Goal: Information Seeking & Learning: Check status

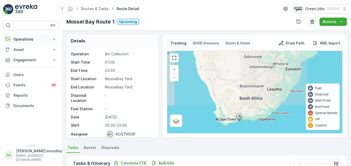
click at [54, 39] on icon at bounding box center [54, 39] width 5 height 5
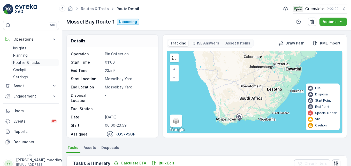
click at [35, 62] on p "Routes & Tasks" at bounding box center [26, 62] width 27 height 5
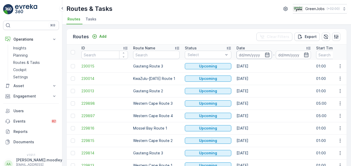
click at [244, 55] on input at bounding box center [254, 55] width 35 height 8
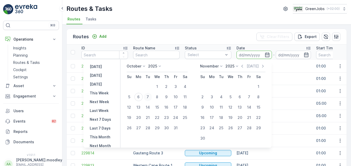
click at [149, 96] on div "7" at bounding box center [148, 97] width 8 height 8
type input "[DATE]"
click at [149, 96] on div "7" at bounding box center [148, 97] width 8 height 8
type input "[DATE]"
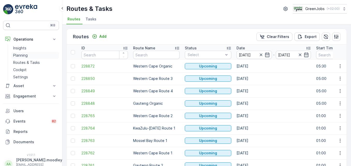
click at [21, 54] on p "Planning" at bounding box center [20, 55] width 14 height 5
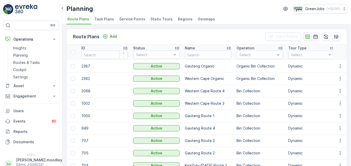
click at [132, 18] on span "Service Points" at bounding box center [132, 19] width 26 height 5
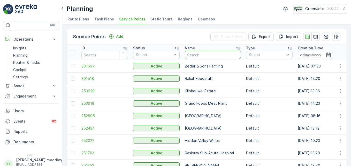
click at [202, 56] on input "text" at bounding box center [213, 55] width 56 height 8
click at [338, 66] on icon "button" at bounding box center [340, 66] width 5 height 5
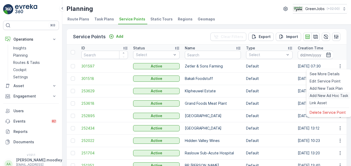
click at [335, 95] on span "Add New Ad Hoc Task" at bounding box center [329, 95] width 39 height 5
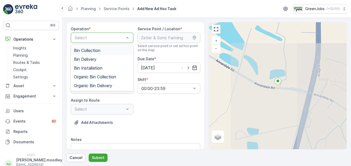
click at [90, 50] on span "Bin Collection" at bounding box center [87, 50] width 26 height 5
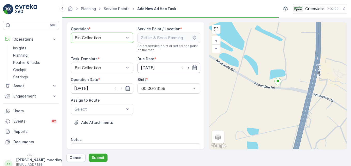
click at [196, 68] on input "[DATE]" at bounding box center [169, 68] width 63 height 10
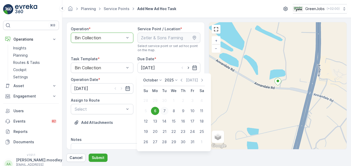
click at [166, 110] on div "7" at bounding box center [164, 111] width 8 height 8
type input "[DATE]"
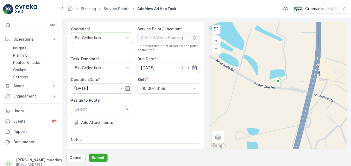
click at [126, 88] on icon "button" at bounding box center [128, 88] width 4 height 5
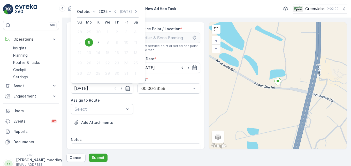
click at [99, 41] on div "7" at bounding box center [98, 42] width 8 height 8
type input "[DATE]"
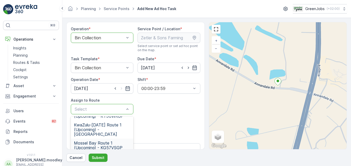
scroll to position [11, 0]
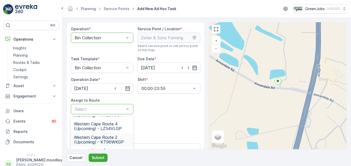
click at [99, 139] on span "Western Cape Route 2 (Upcoming) - KT96WKGP" at bounding box center [102, 139] width 56 height 9
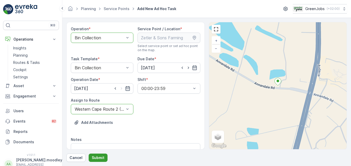
click at [100, 157] on p "Submit" at bounding box center [98, 157] width 13 height 5
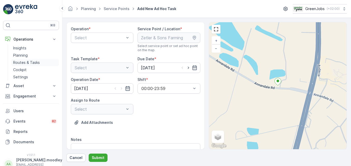
click at [28, 61] on p "Routes & Tasks" at bounding box center [26, 62] width 27 height 5
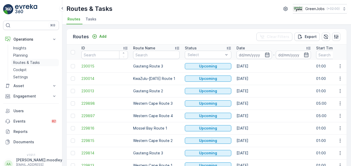
click at [33, 62] on p "Routes & Tasks" at bounding box center [26, 62] width 27 height 5
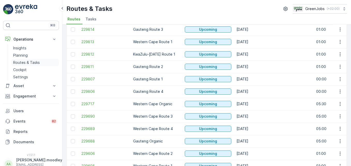
drag, startPoint x: 32, startPoint y: 63, endPoint x: 47, endPoint y: 65, distance: 14.8
click at [32, 63] on p "Routes & Tasks" at bounding box center [26, 62] width 27 height 5
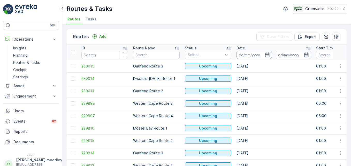
click at [248, 55] on input at bounding box center [254, 55] width 35 height 8
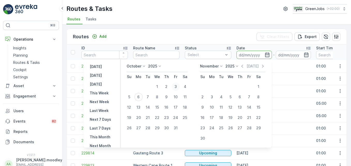
click at [179, 87] on div "3" at bounding box center [176, 87] width 8 height 8
type input "[DATE]"
click at [179, 87] on div "3" at bounding box center [176, 87] width 8 height 8
type input "[DATE]"
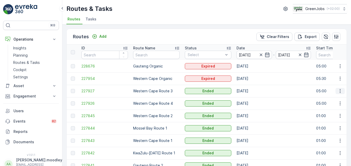
click at [342, 93] on button "button" at bounding box center [340, 91] width 9 height 6
click at [340, 100] on span "See More Details" at bounding box center [328, 98] width 30 height 5
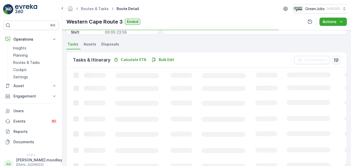
scroll to position [104, 0]
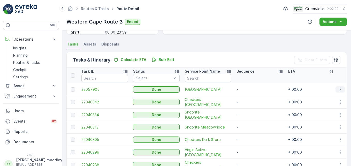
click at [338, 91] on icon "button" at bounding box center [340, 89] width 5 height 5
click at [335, 96] on span "See More Details" at bounding box center [334, 97] width 30 height 5
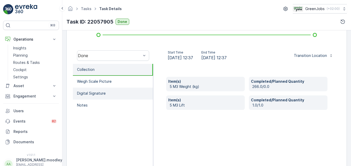
scroll to position [155, 0]
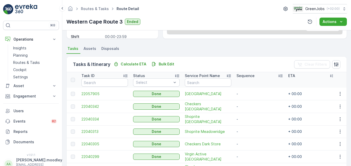
scroll to position [104, 0]
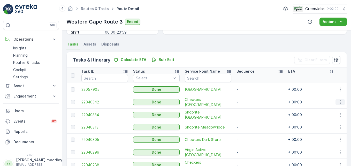
click at [340, 102] on icon "button" at bounding box center [340, 102] width 1 height 4
click at [332, 111] on span "See More Details" at bounding box center [334, 109] width 30 height 5
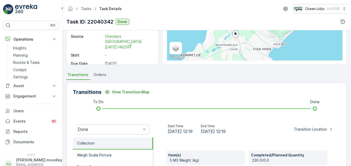
scroll to position [104, 0]
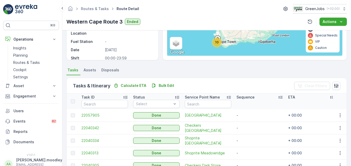
scroll to position [129, 0]
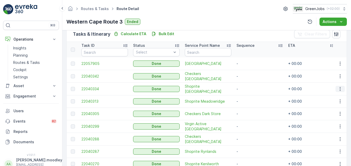
click at [339, 88] on icon "button" at bounding box center [340, 88] width 5 height 5
click at [334, 97] on span "See More Details" at bounding box center [334, 96] width 30 height 5
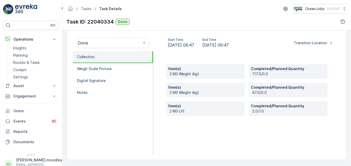
scroll to position [160, 0]
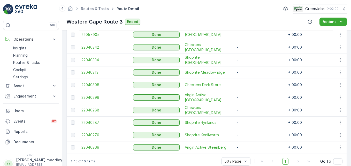
scroll to position [170, 0]
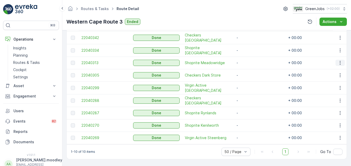
click at [340, 60] on icon "button" at bounding box center [340, 62] width 5 height 5
click at [337, 68] on span "See More Details" at bounding box center [334, 68] width 30 height 5
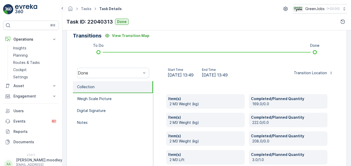
scroll to position [155, 0]
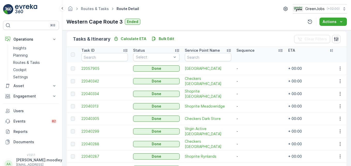
scroll to position [129, 0]
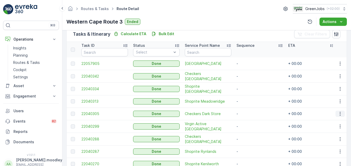
click at [338, 116] on icon "button" at bounding box center [340, 113] width 5 height 5
click at [338, 122] on span "See More Details" at bounding box center [334, 121] width 30 height 5
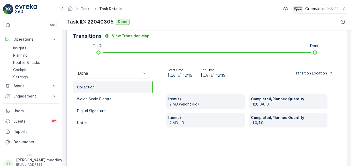
scroll to position [129, 0]
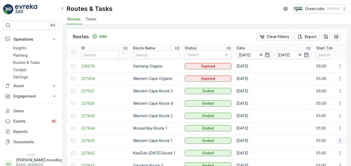
click at [340, 142] on icon "button" at bounding box center [340, 140] width 5 height 5
click at [325, 115] on ul "See More Details View Route Tracking History" at bounding box center [331, 126] width 42 height 24
click at [338, 141] on icon "button" at bounding box center [340, 140] width 5 height 5
click at [336, 117] on span "See More Details" at bounding box center [328, 118] width 30 height 5
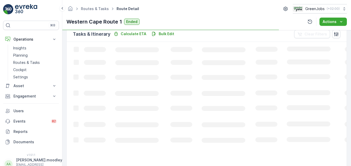
scroll to position [129, 0]
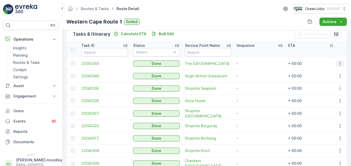
click at [340, 61] on icon "button" at bounding box center [340, 63] width 5 height 5
click at [338, 71] on span "See More Details" at bounding box center [334, 71] width 30 height 5
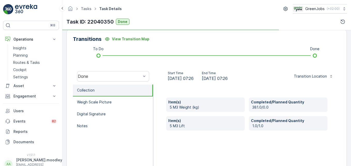
scroll to position [129, 0]
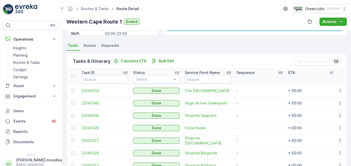
scroll to position [104, 0]
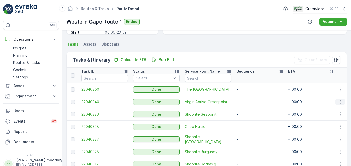
click at [340, 104] on icon "button" at bounding box center [340, 101] width 5 height 5
click at [341, 109] on span "See More Details" at bounding box center [334, 109] width 30 height 5
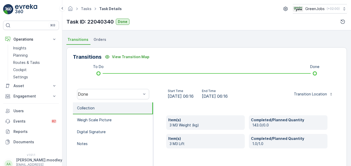
scroll to position [155, 0]
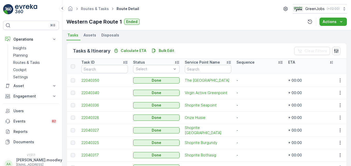
scroll to position [181, 0]
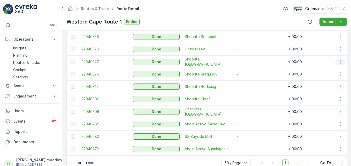
click at [342, 64] on button "button" at bounding box center [340, 62] width 9 height 6
click at [339, 70] on span "See More Details" at bounding box center [334, 69] width 30 height 5
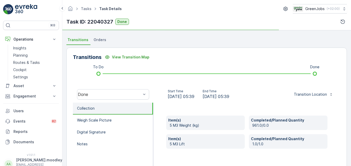
scroll to position [129, 0]
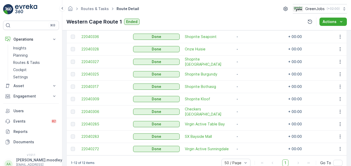
scroll to position [194, 0]
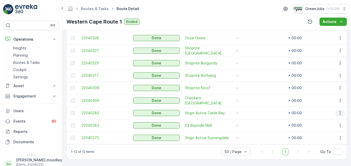
click at [340, 112] on icon "button" at bounding box center [340, 113] width 5 height 5
click at [337, 118] on span "See More Details" at bounding box center [334, 118] width 30 height 5
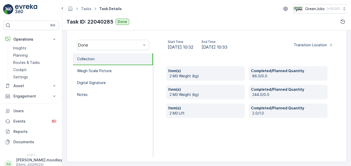
scroll to position [160, 0]
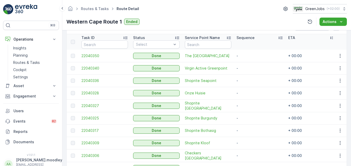
scroll to position [194, 0]
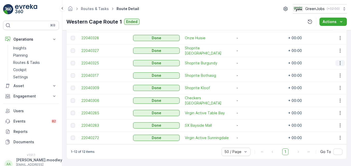
click at [340, 63] on icon "button" at bounding box center [340, 63] width 5 height 5
click at [336, 69] on span "See More Details" at bounding box center [334, 68] width 30 height 5
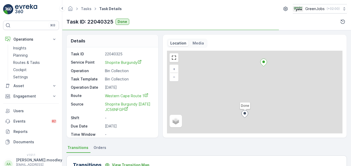
scroll to position [104, 0]
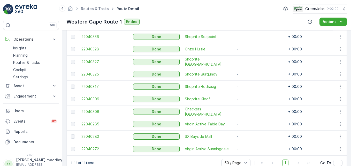
scroll to position [194, 0]
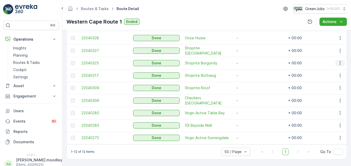
click at [341, 63] on button "button" at bounding box center [340, 63] width 9 height 6
click at [338, 68] on span "See More Details" at bounding box center [334, 68] width 30 height 5
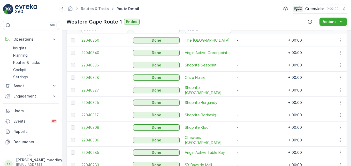
scroll to position [155, 0]
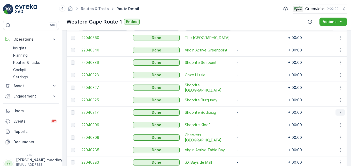
click at [340, 113] on icon "button" at bounding box center [340, 112] width 5 height 5
click at [340, 120] on span "See More Details" at bounding box center [334, 120] width 30 height 5
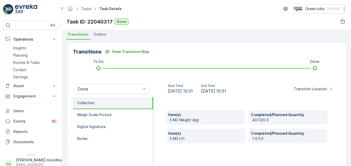
scroll to position [129, 0]
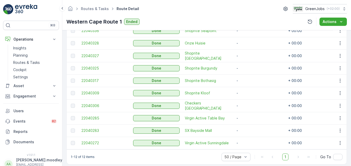
scroll to position [194, 0]
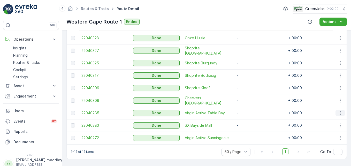
click at [340, 111] on icon "button" at bounding box center [340, 113] width 5 height 5
click at [335, 117] on span "See More Details" at bounding box center [334, 118] width 30 height 5
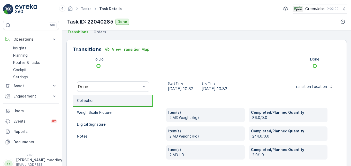
scroll to position [129, 0]
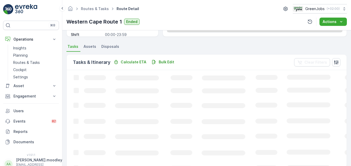
scroll to position [104, 0]
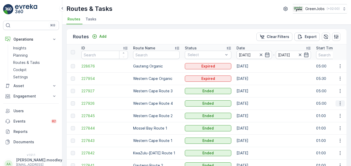
click at [340, 105] on icon "button" at bounding box center [340, 104] width 1 height 4
click at [335, 112] on span "See More Details" at bounding box center [328, 111] width 30 height 5
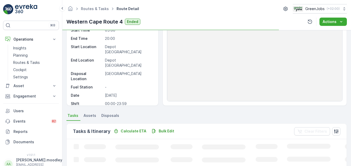
scroll to position [104, 0]
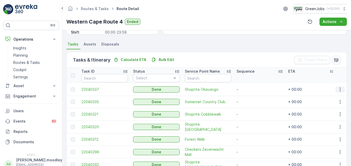
click at [339, 89] on icon "button" at bounding box center [340, 89] width 5 height 5
click at [335, 98] on span "See More Details" at bounding box center [334, 97] width 30 height 5
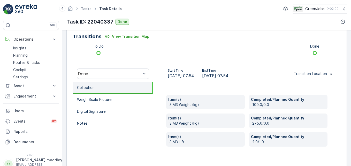
scroll to position [129, 0]
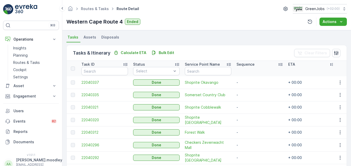
scroll to position [129, 0]
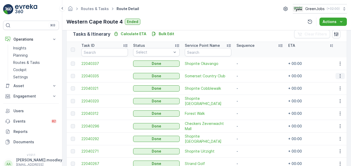
click at [341, 76] on icon "button" at bounding box center [340, 76] width 5 height 5
click at [338, 84] on span "See More Details" at bounding box center [334, 83] width 30 height 5
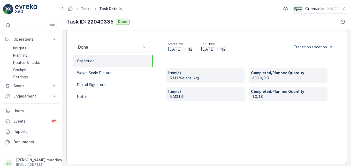
scroll to position [160, 0]
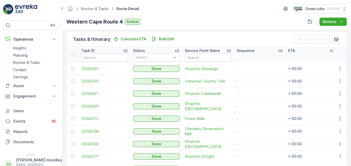
scroll to position [155, 0]
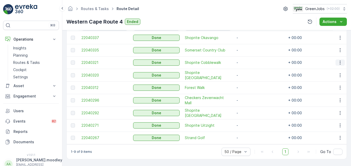
click at [340, 63] on icon "button" at bounding box center [340, 62] width 5 height 5
click at [338, 70] on span "See More Details" at bounding box center [334, 70] width 30 height 5
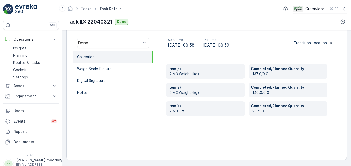
scroll to position [160, 0]
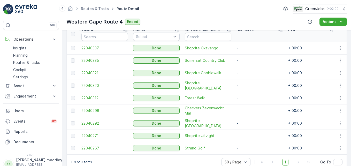
scroll to position [155, 0]
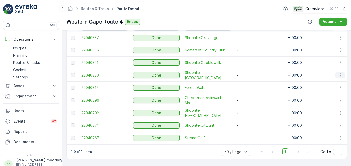
click at [340, 75] on icon "button" at bounding box center [340, 75] width 5 height 5
click at [337, 83] on span "See More Details" at bounding box center [334, 82] width 30 height 5
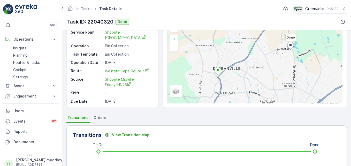
scroll to position [129, 0]
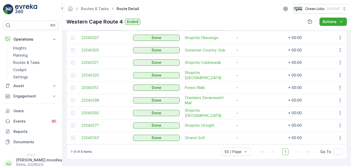
scroll to position [157, 0]
click at [340, 85] on icon "button" at bounding box center [340, 87] width 5 height 5
click at [339, 91] on span "See More Details" at bounding box center [334, 93] width 30 height 5
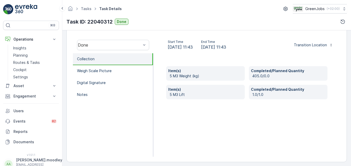
scroll to position [160, 0]
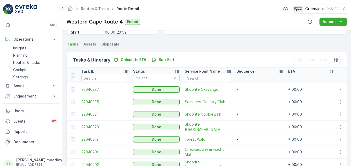
scroll to position [157, 0]
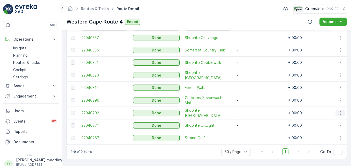
click at [340, 112] on icon "button" at bounding box center [340, 113] width 5 height 5
click at [338, 115] on div "See More Details" at bounding box center [334, 118] width 34 height 7
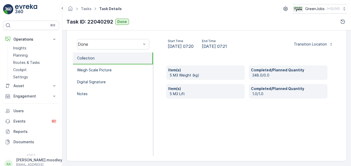
scroll to position [160, 0]
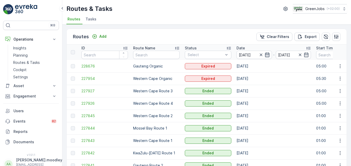
click at [268, 55] on icon "button" at bounding box center [267, 55] width 4 height 5
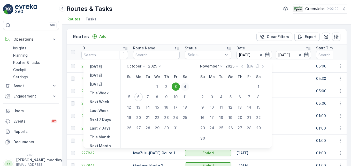
click at [188, 87] on div "4" at bounding box center [185, 87] width 8 height 8
type input "[DATE]"
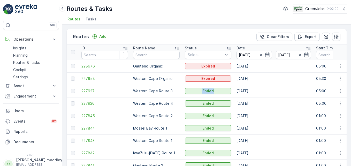
click at [188, 87] on td "Ended" at bounding box center [208, 91] width 52 height 12
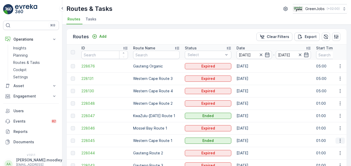
click at [341, 142] on icon "button" at bounding box center [340, 140] width 5 height 5
click at [333, 118] on span "See More Details" at bounding box center [328, 118] width 30 height 5
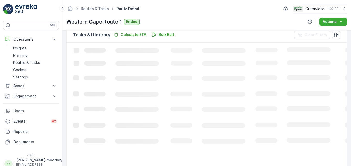
scroll to position [129, 0]
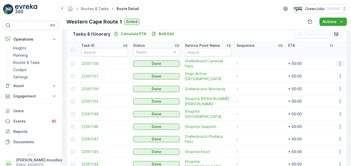
click at [339, 64] on icon "button" at bounding box center [340, 63] width 5 height 5
click at [341, 71] on span "See More Details" at bounding box center [334, 71] width 30 height 5
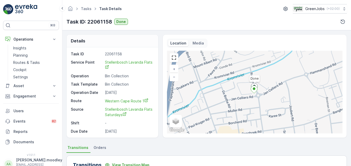
scroll to position [129, 0]
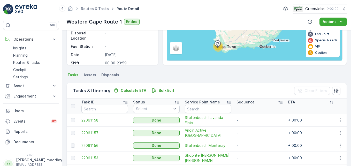
scroll to position [78, 0]
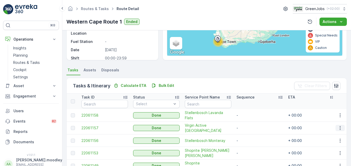
click at [341, 128] on icon "button" at bounding box center [340, 128] width 5 height 5
click at [336, 134] on span "See More Details" at bounding box center [334, 135] width 30 height 5
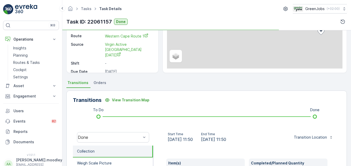
scroll to position [129, 0]
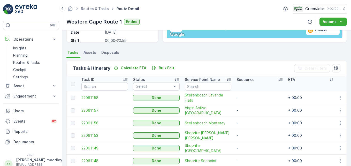
scroll to position [104, 0]
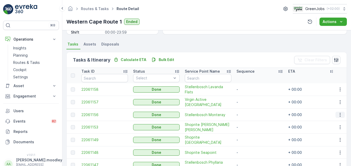
click at [342, 114] on icon "button" at bounding box center [340, 114] width 5 height 5
click at [339, 121] on span "See More Details" at bounding box center [334, 122] width 30 height 5
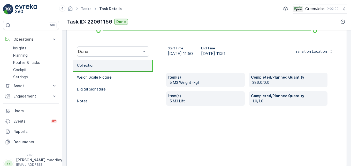
scroll to position [155, 0]
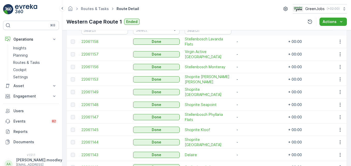
scroll to position [155, 0]
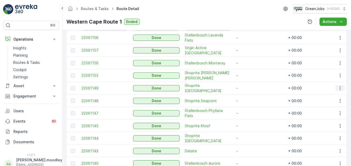
click at [341, 89] on icon "button" at bounding box center [340, 88] width 5 height 5
click at [341, 94] on span "See More Details" at bounding box center [334, 95] width 30 height 5
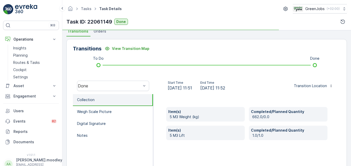
scroll to position [129, 0]
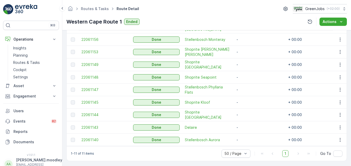
scroll to position [181, 0]
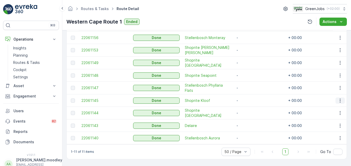
click at [338, 98] on icon "button" at bounding box center [340, 100] width 5 height 5
click at [336, 108] on span "See More Details" at bounding box center [334, 107] width 30 height 5
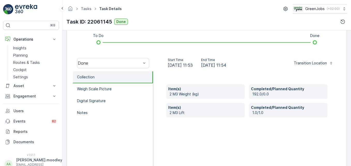
scroll to position [155, 0]
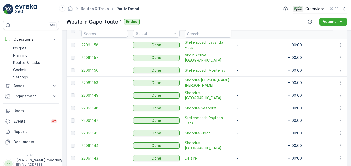
scroll to position [155, 0]
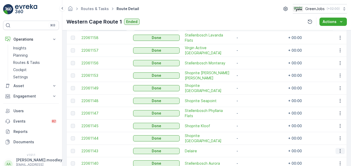
click at [339, 151] on icon "button" at bounding box center [340, 151] width 5 height 5
click at [331, 135] on span "See More Details" at bounding box center [334, 135] width 30 height 5
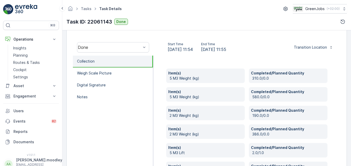
scroll to position [155, 0]
